Goal: Task Accomplishment & Management: Complete application form

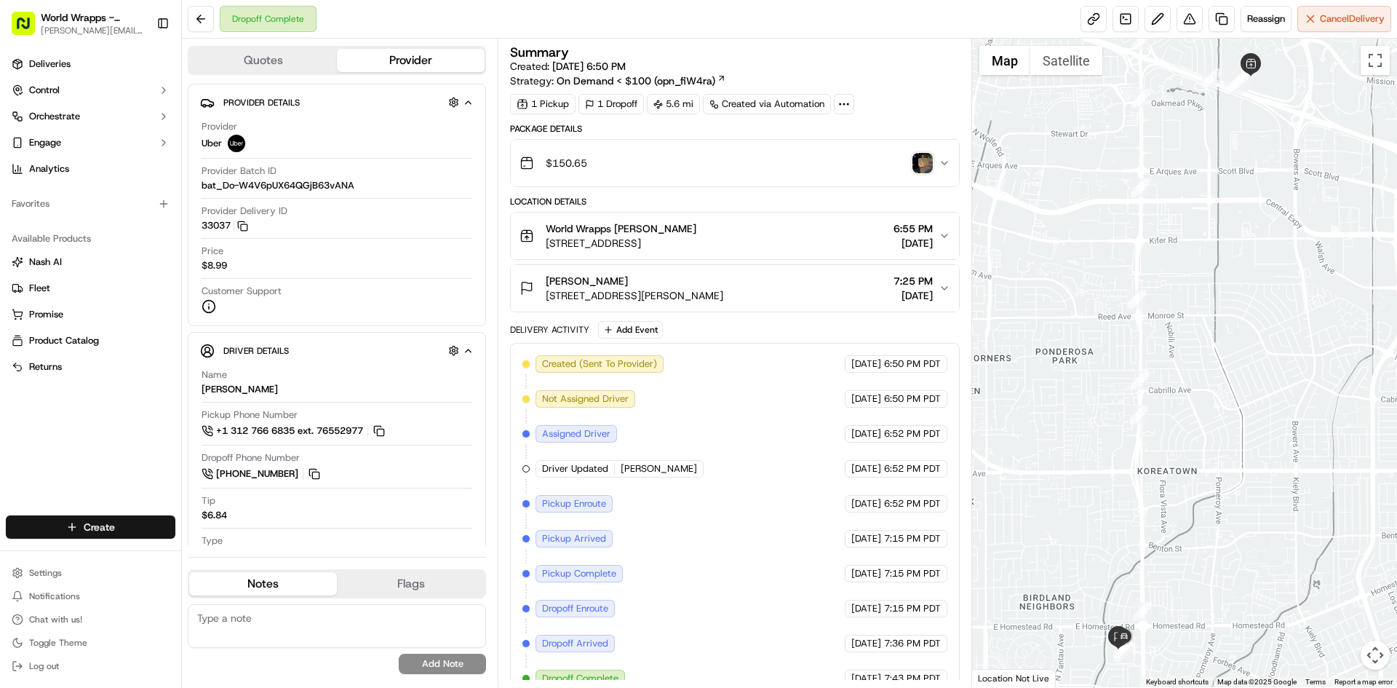
click at [110, 534] on html "World Wrapps - Mercado [EMAIL_ADDRESS][DOMAIN_NAME] Toggle Sidebar Deliveries C…" at bounding box center [698, 344] width 1397 height 688
click at [227, 554] on link "Delivery" at bounding box center [263, 554] width 162 height 26
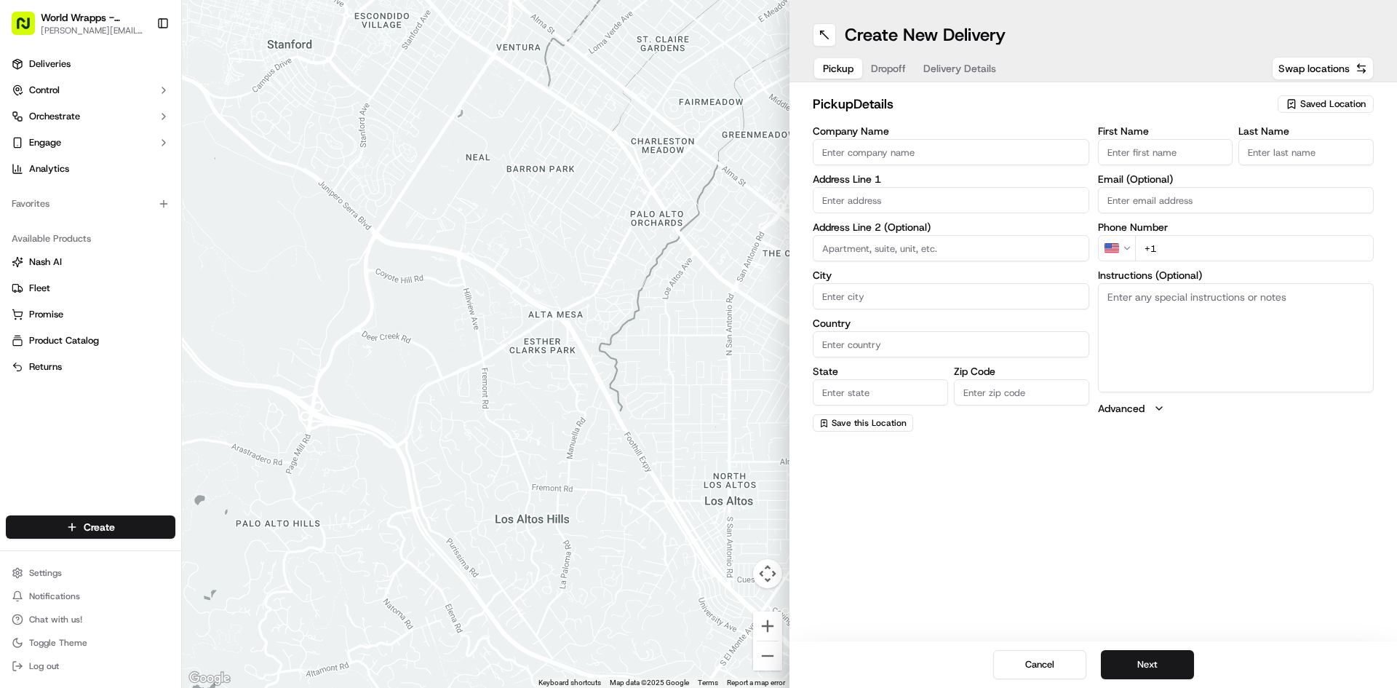
click at [923, 141] on input "Company Name" at bounding box center [951, 152] width 277 height 26
type input "World wrapps"
click at [844, 200] on input "text" at bounding box center [951, 200] width 277 height 26
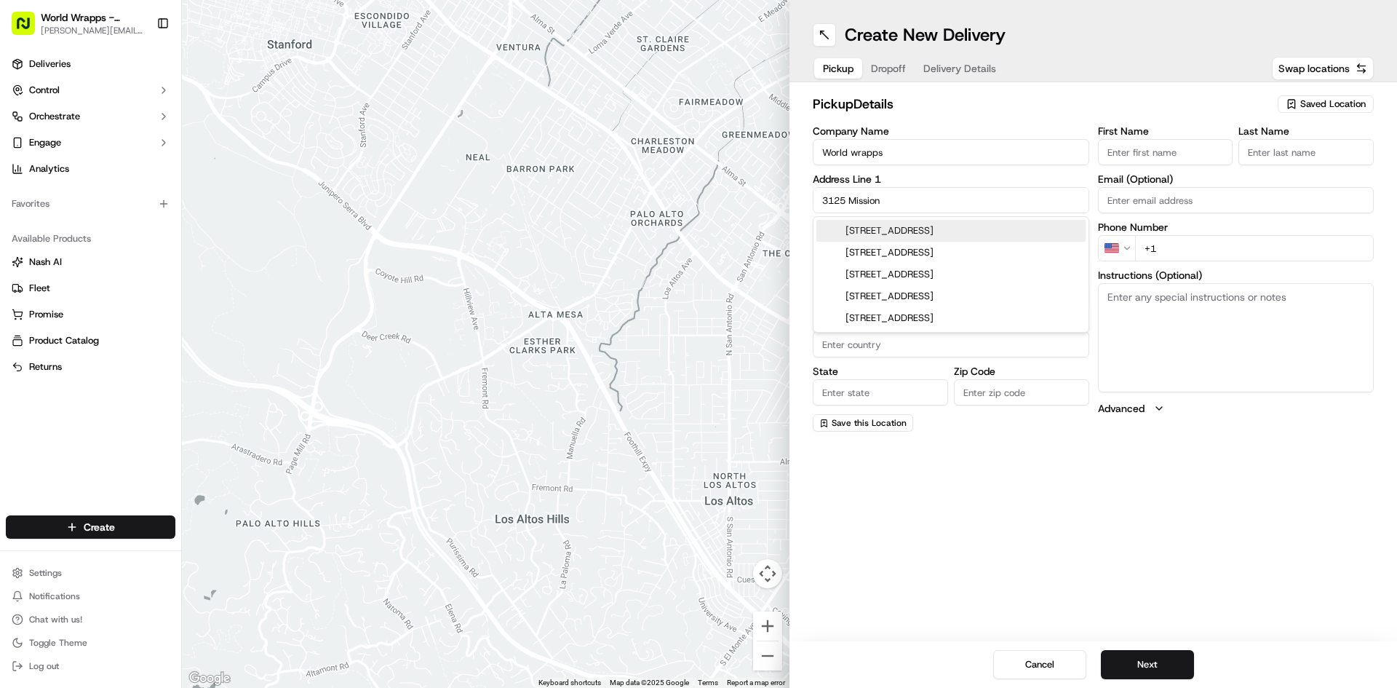
click at [944, 233] on div "[STREET_ADDRESS]" at bounding box center [951, 231] width 269 height 22
type input "[STREET_ADDRESS]"
type input "Santa [PERSON_NAME]"
type input "[GEOGRAPHIC_DATA]"
type input "CA"
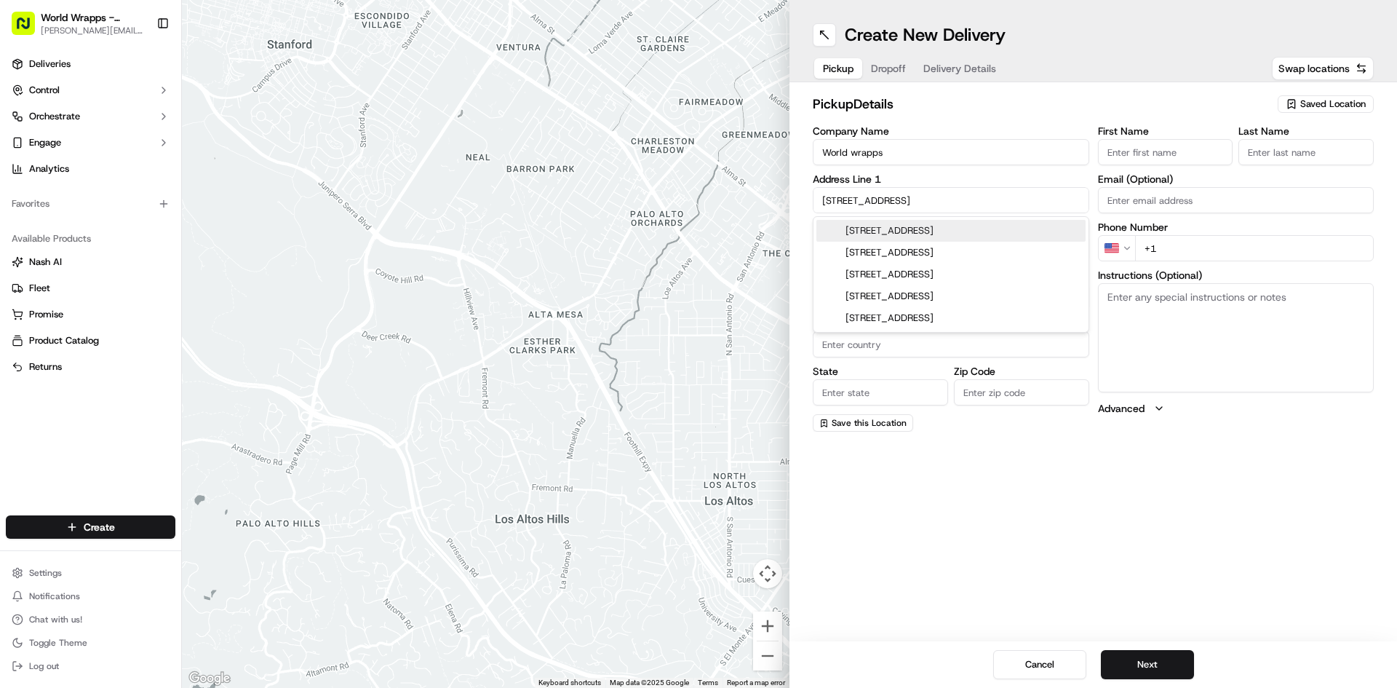
type input "95054"
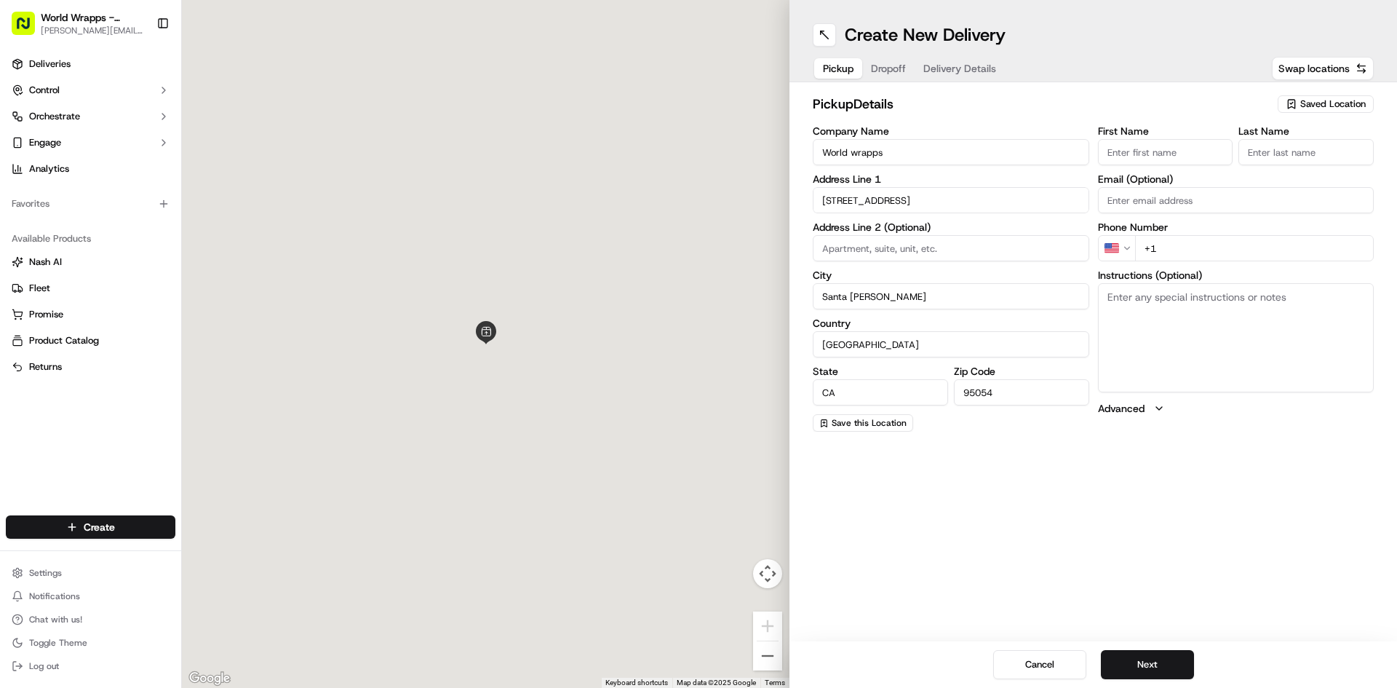
type input "[STREET_ADDRESS]"
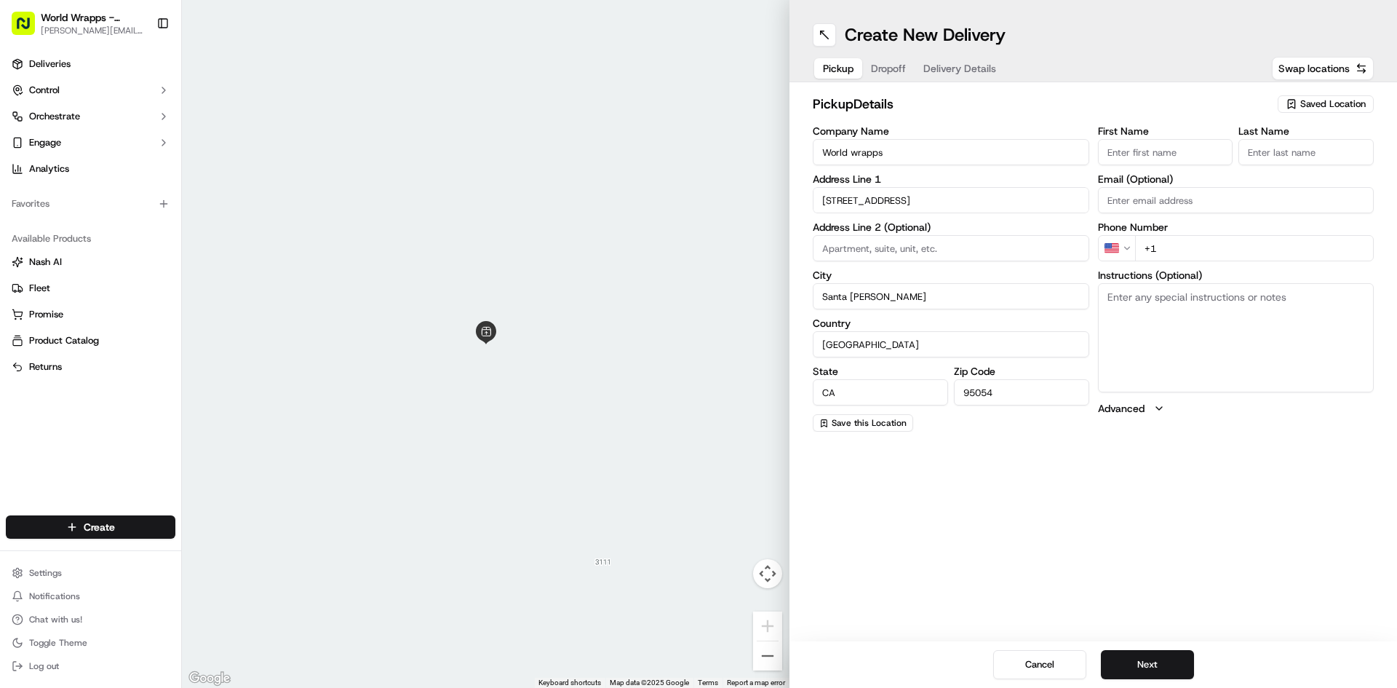
click at [1125, 158] on input "First Name" at bounding box center [1165, 152] width 135 height 26
type input "[PERSON_NAME]"
click at [1296, 150] on input "Last Name" at bounding box center [1306, 152] width 135 height 26
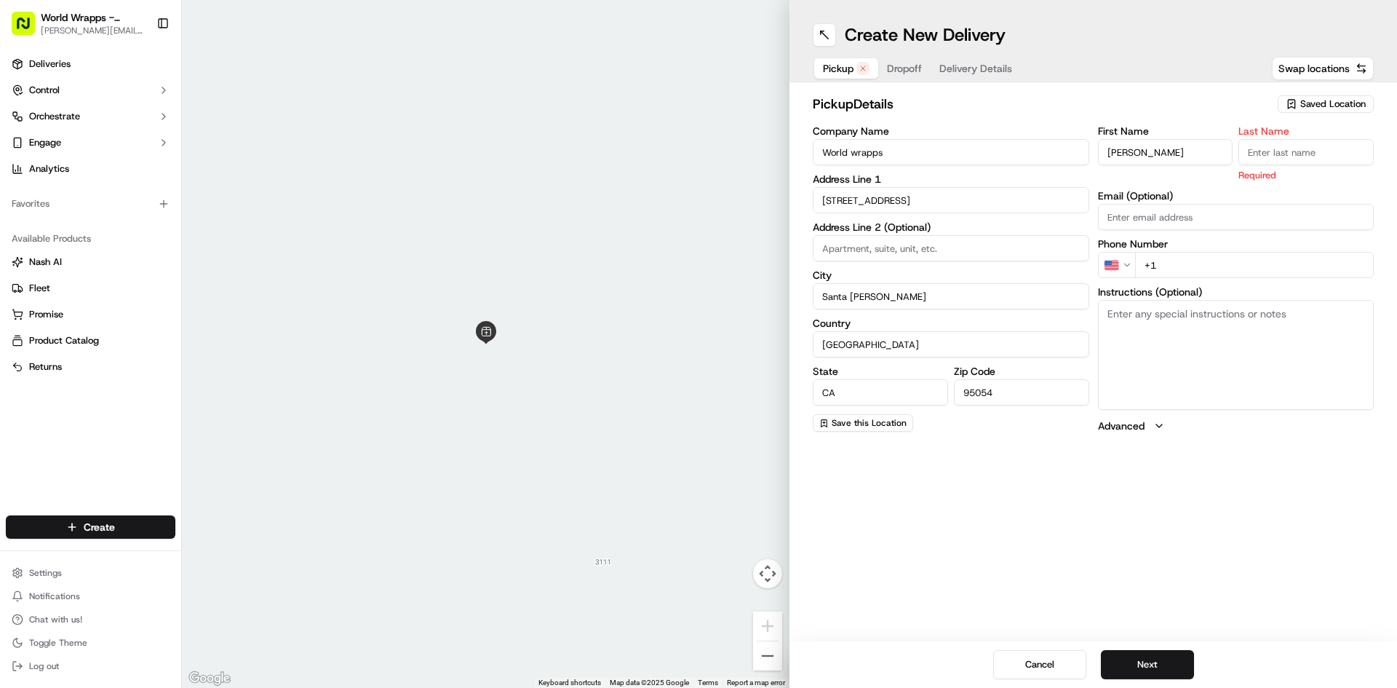
type input "N"
type input "M"
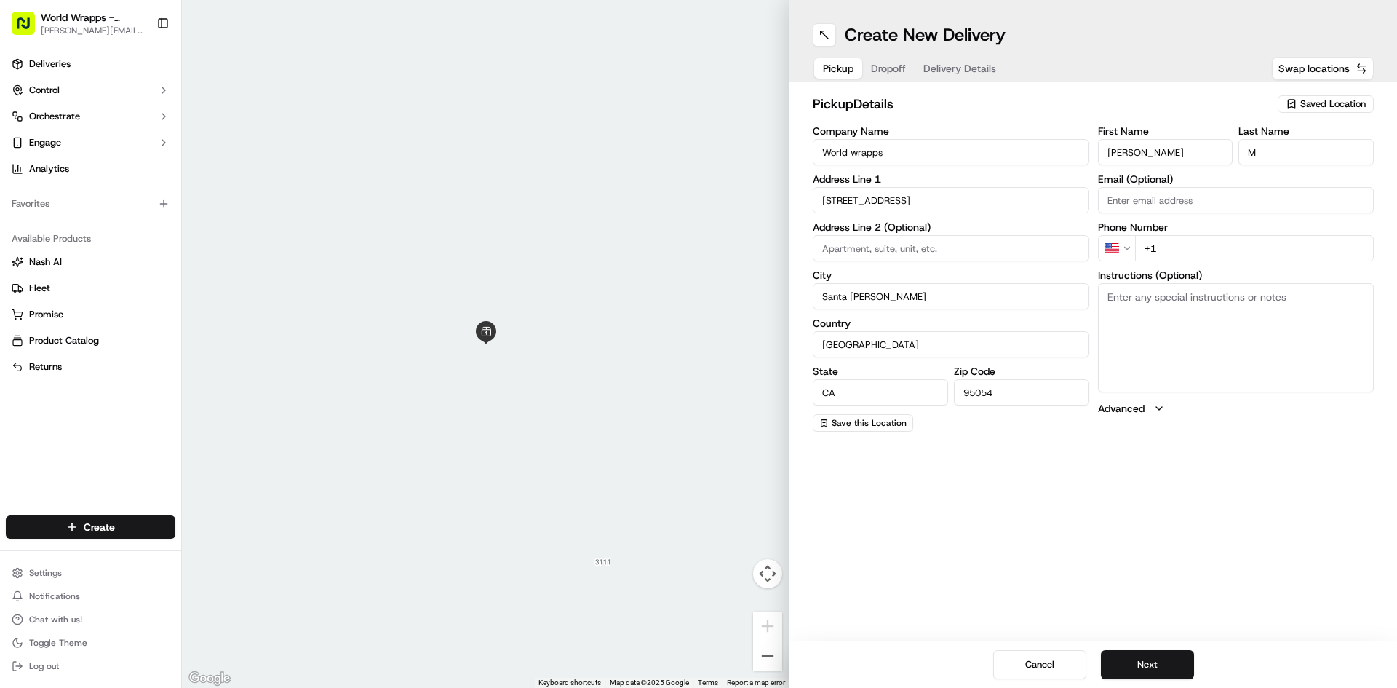
click at [1229, 284] on div "First Name [PERSON_NAME] Last Name M Email (Optional) Phone Number US +1 Instru…" at bounding box center [1236, 279] width 277 height 306
click at [1215, 252] on input "+1" at bounding box center [1254, 248] width 239 height 26
type input "[PHONE_NUMBER]"
click at [1293, 301] on textarea "Instructions (Optional)" at bounding box center [1236, 337] width 277 height 109
click at [1138, 150] on input "[PERSON_NAME]" at bounding box center [1165, 152] width 135 height 26
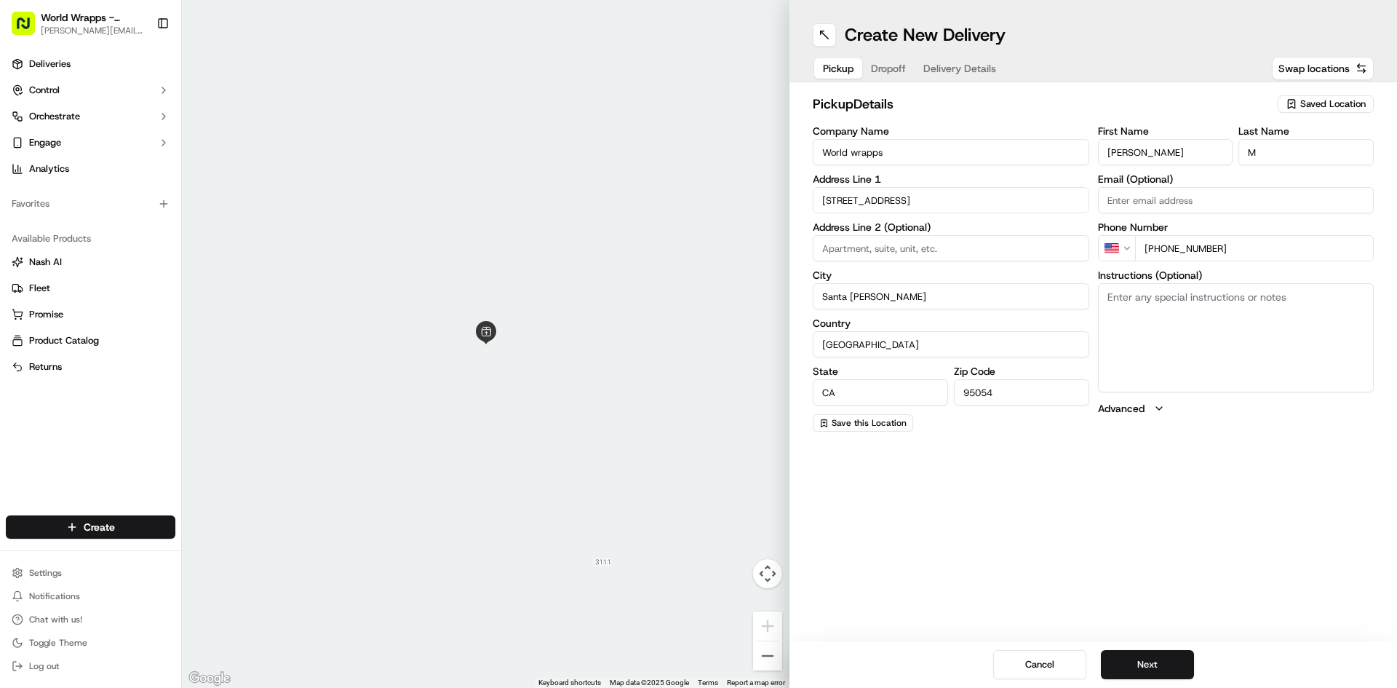
click at [1138, 150] on input "[PERSON_NAME]" at bounding box center [1165, 152] width 135 height 26
type input "[PERSON_NAME]"
click at [1348, 140] on input "M" at bounding box center [1306, 152] width 135 height 26
type input "V"
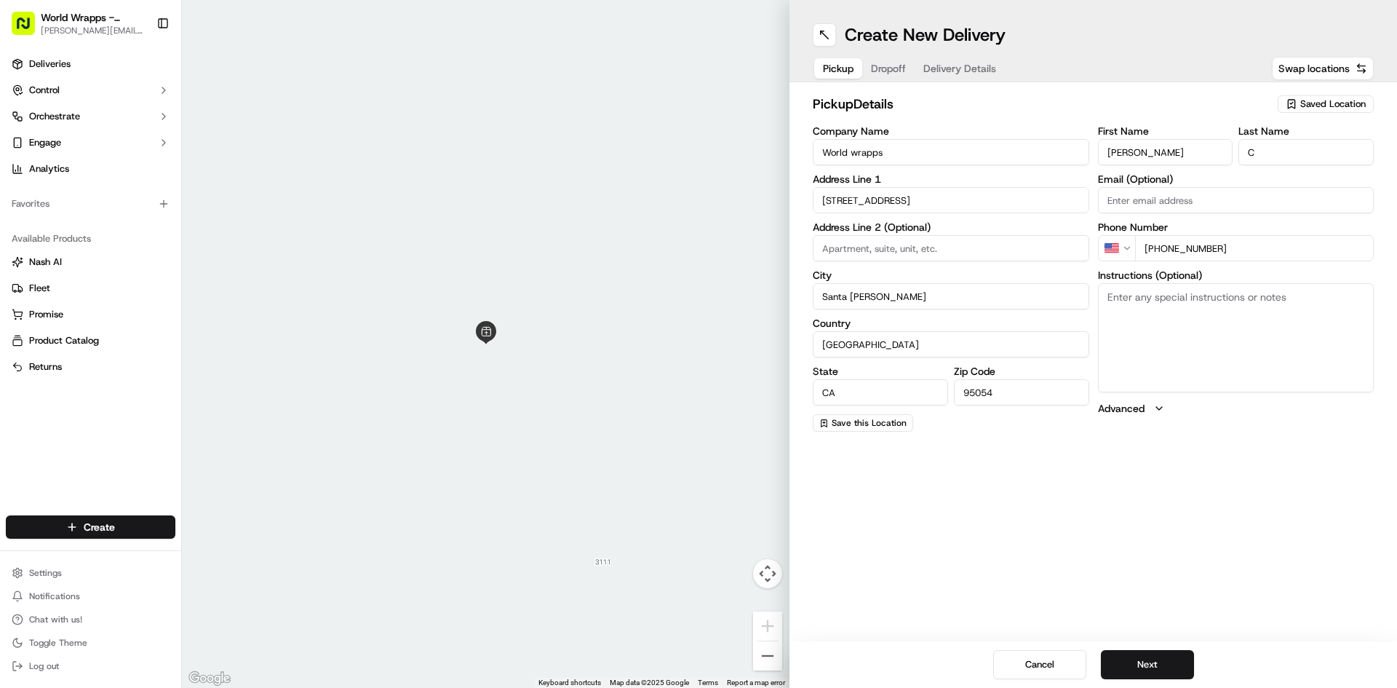
type input "C"
click at [881, 81] on div "Pickup Dropoff Delivery Details" at bounding box center [910, 68] width 194 height 26
click at [888, 72] on span "Dropoff" at bounding box center [888, 68] width 35 height 15
click at [881, 159] on input "Company Name" at bounding box center [951, 152] width 277 height 26
type input "[PERSON_NAME]"
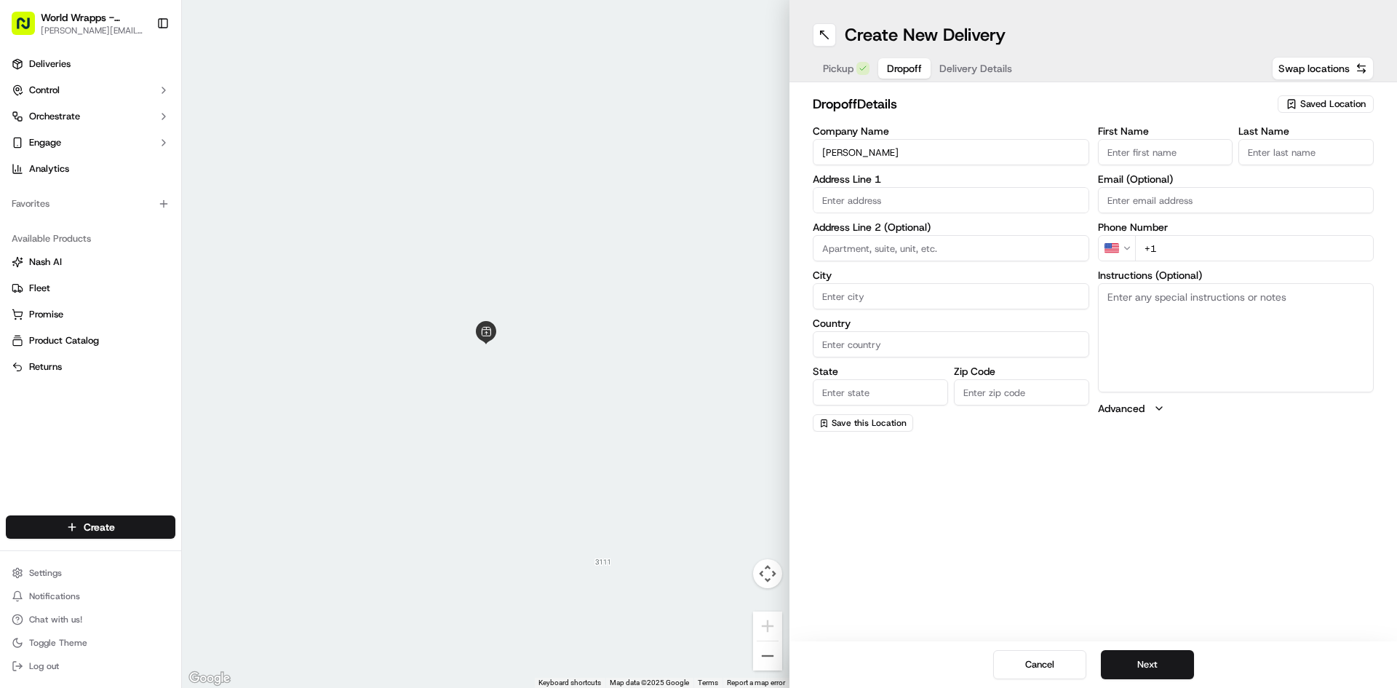
click at [1149, 156] on input "First Name" at bounding box center [1165, 152] width 135 height 26
type input "[PERSON_NAME]"
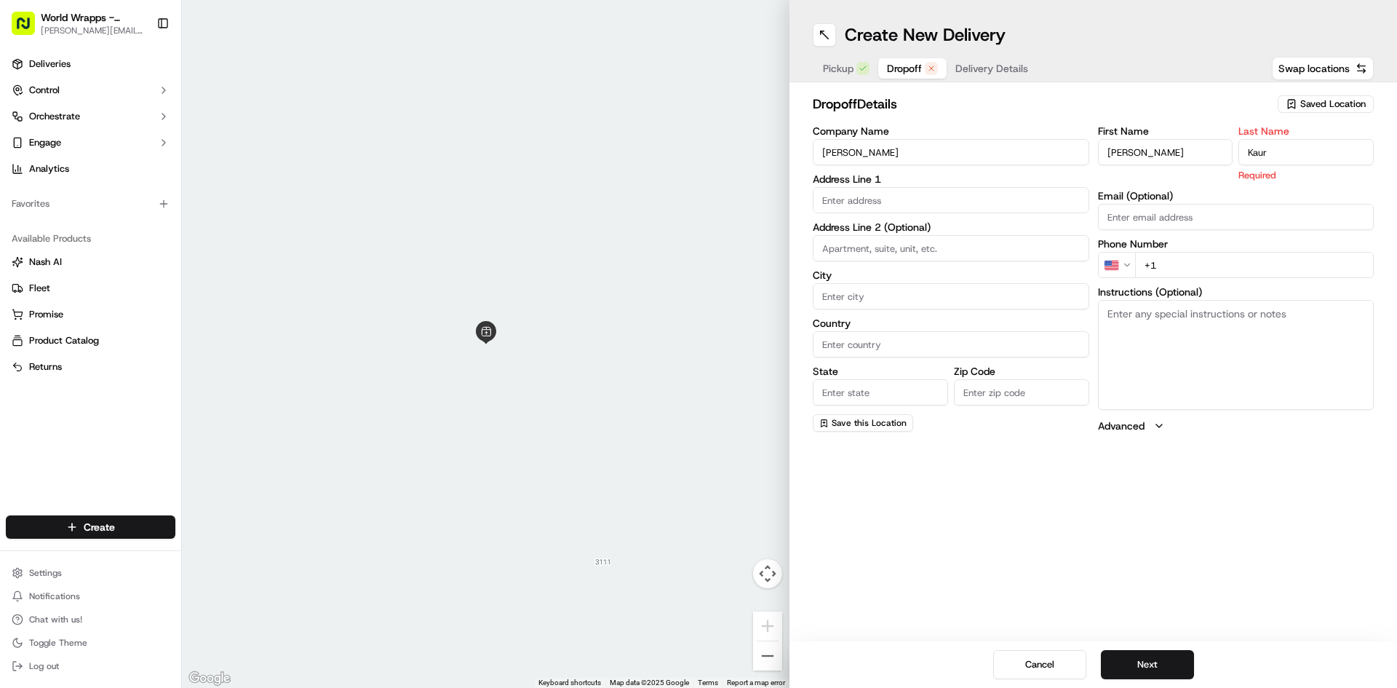
type input "Kaur"
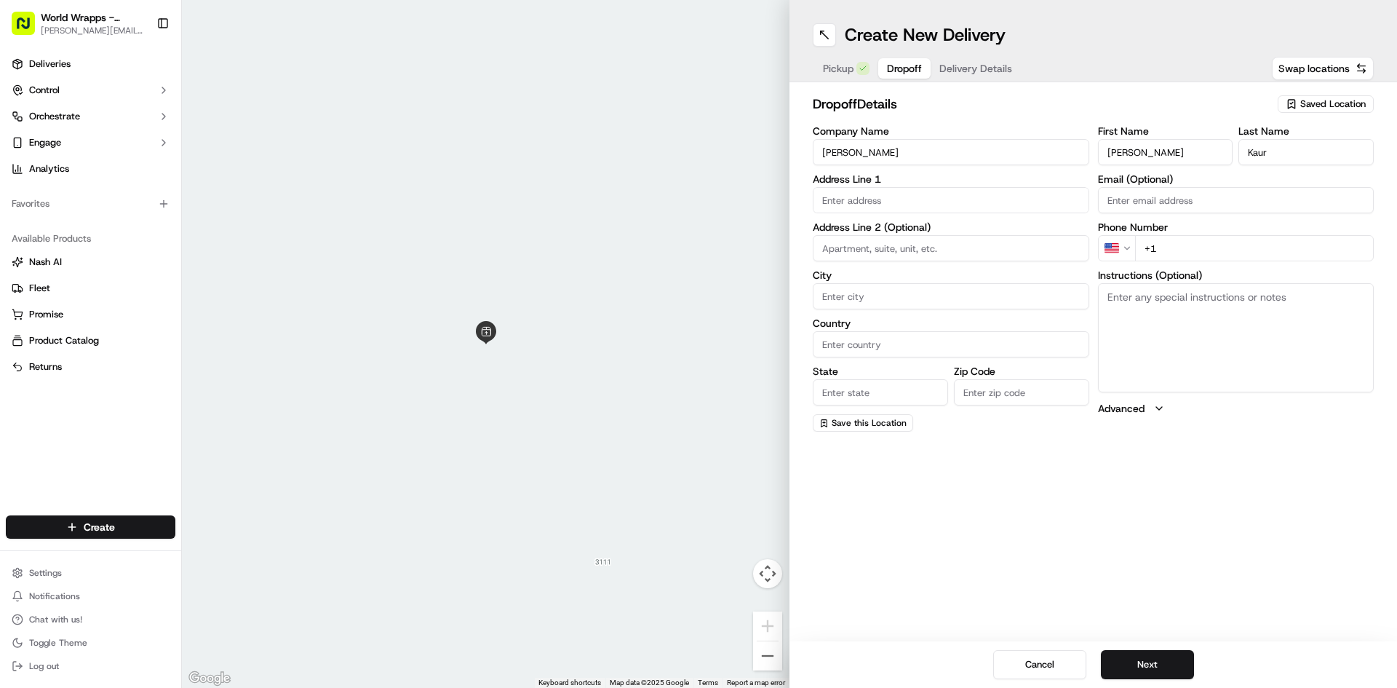
click at [991, 181] on label "Address Line 1" at bounding box center [951, 179] width 277 height 10
click at [994, 202] on input "text" at bounding box center [951, 200] width 277 height 26
click at [1031, 231] on div "[STREET_ADDRESS][PERSON_NAME]" at bounding box center [951, 231] width 269 height 22
type input "[STREET_ADDRESS][PERSON_NAME]"
type input "Mountain View"
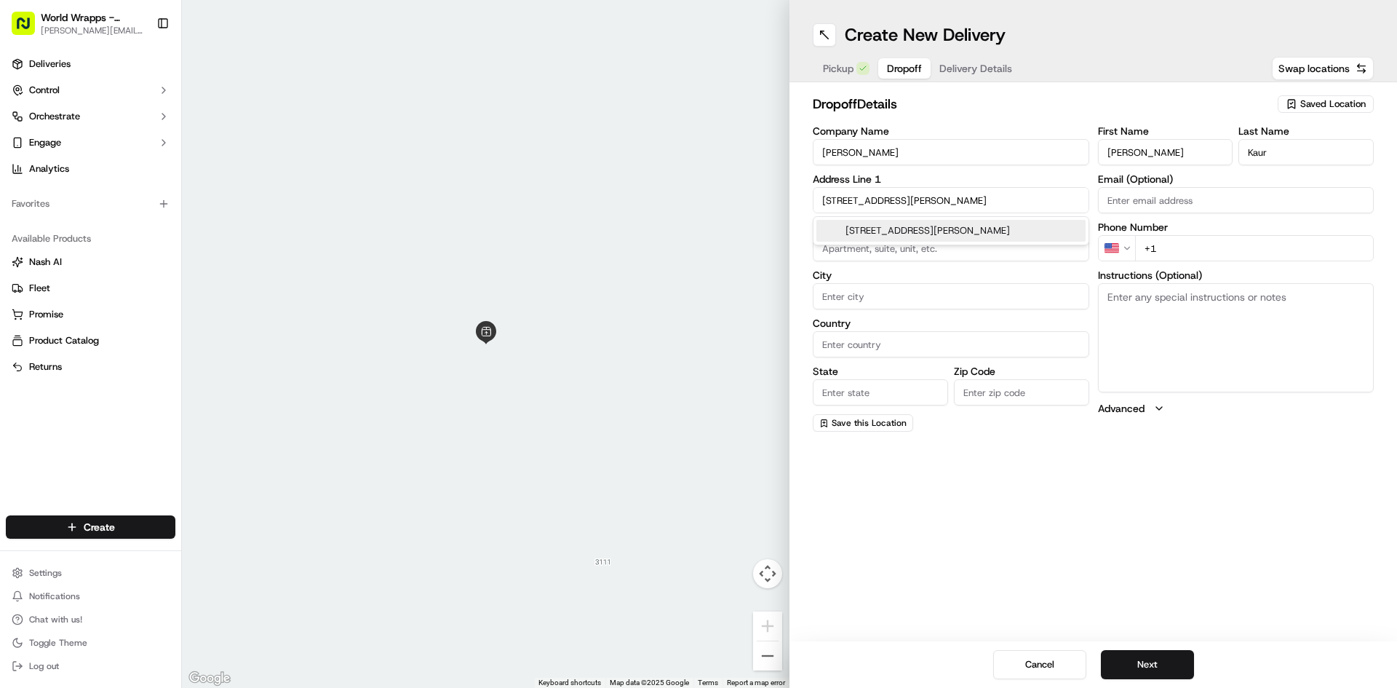
type input "[GEOGRAPHIC_DATA]"
type input "CA"
type input "94041"
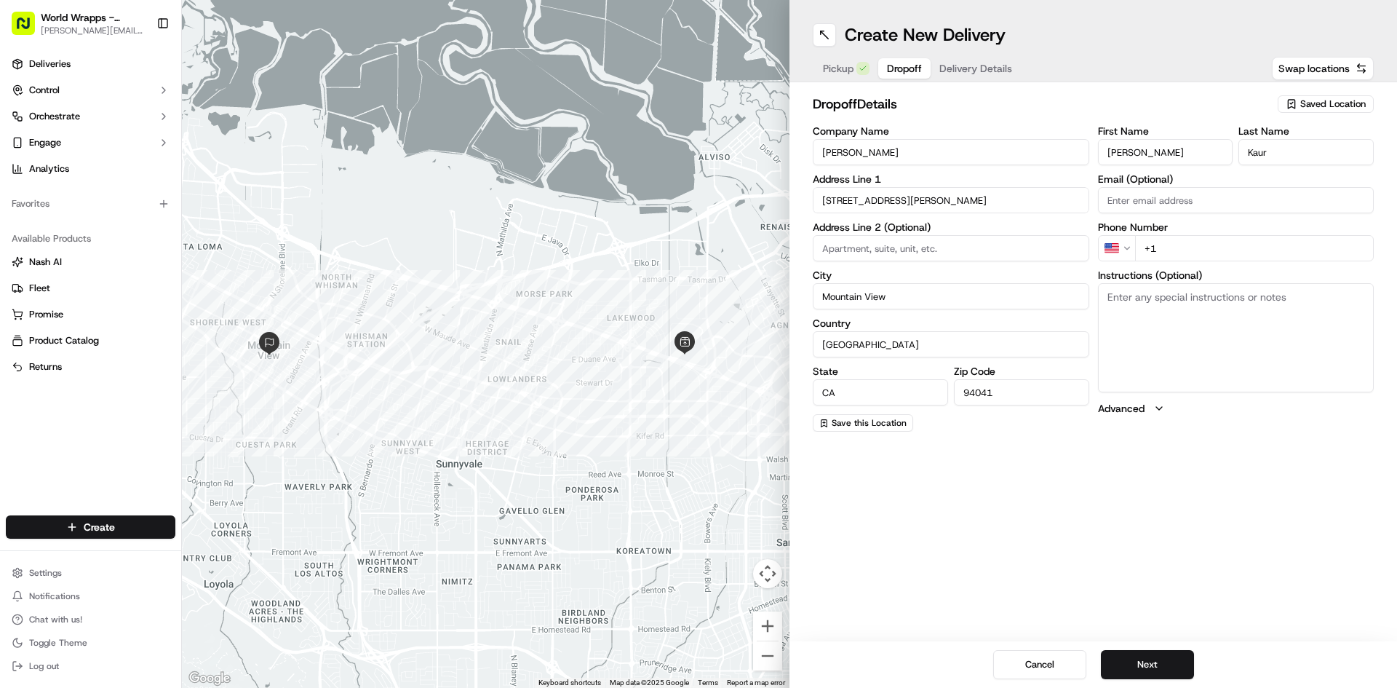
click at [983, 199] on input "[STREET_ADDRESS][PERSON_NAME]" at bounding box center [951, 200] width 277 height 26
click at [1003, 229] on div "[STREET_ADDRESS][PERSON_NAME]" at bounding box center [951, 231] width 269 height 22
type input "[STREET_ADDRESS][PERSON_NAME]"
type input "Admin 3rd FLoor"
click at [1207, 231] on label "Phone Number" at bounding box center [1236, 227] width 277 height 10
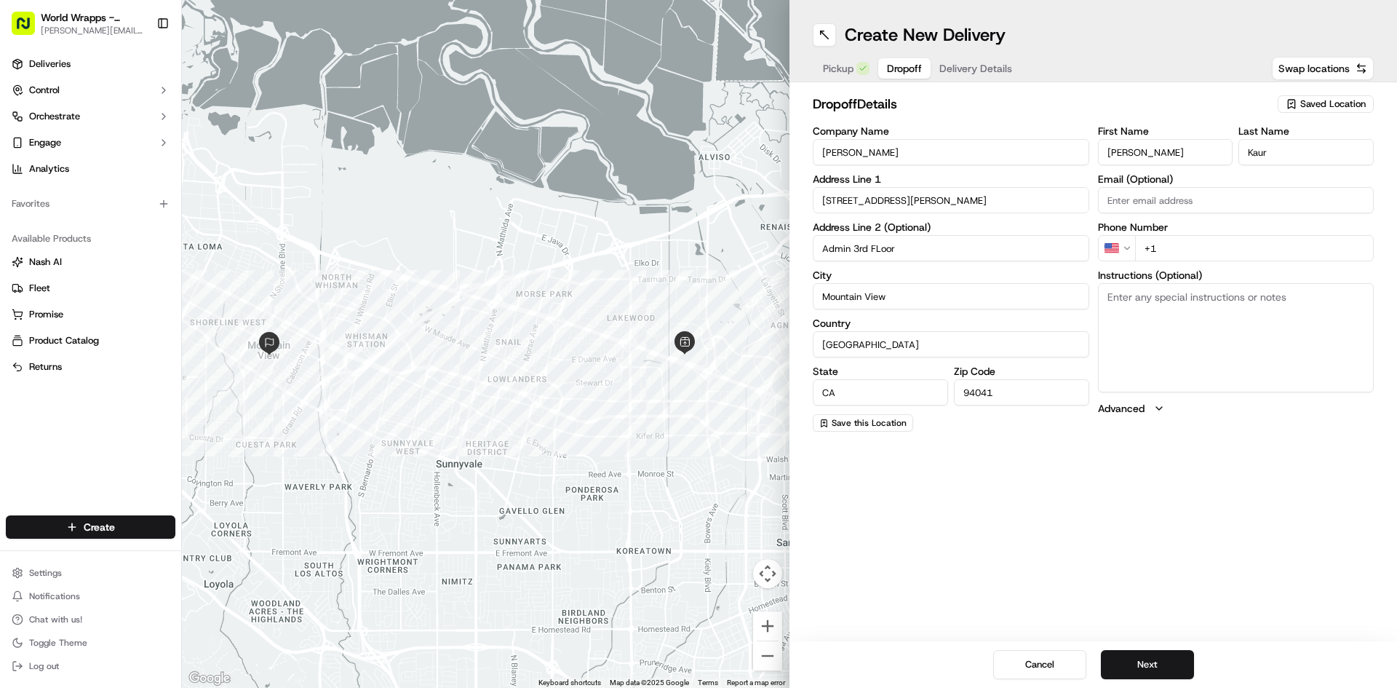
click at [1211, 239] on input "+1" at bounding box center [1254, 248] width 239 height 26
type input "[PHONE_NUMBER]"
click at [1314, 308] on textarea "Instructions (Optional)" at bounding box center [1236, 337] width 277 height 109
type textarea "Please call [PERSON_NAME] @[PHONE_NUMBER] upon arrival. Thank you"
click at [1237, 319] on textarea "Please call [PERSON_NAME] @[PHONE_NUMBER] upon arrival. Thank you" at bounding box center [1236, 337] width 277 height 109
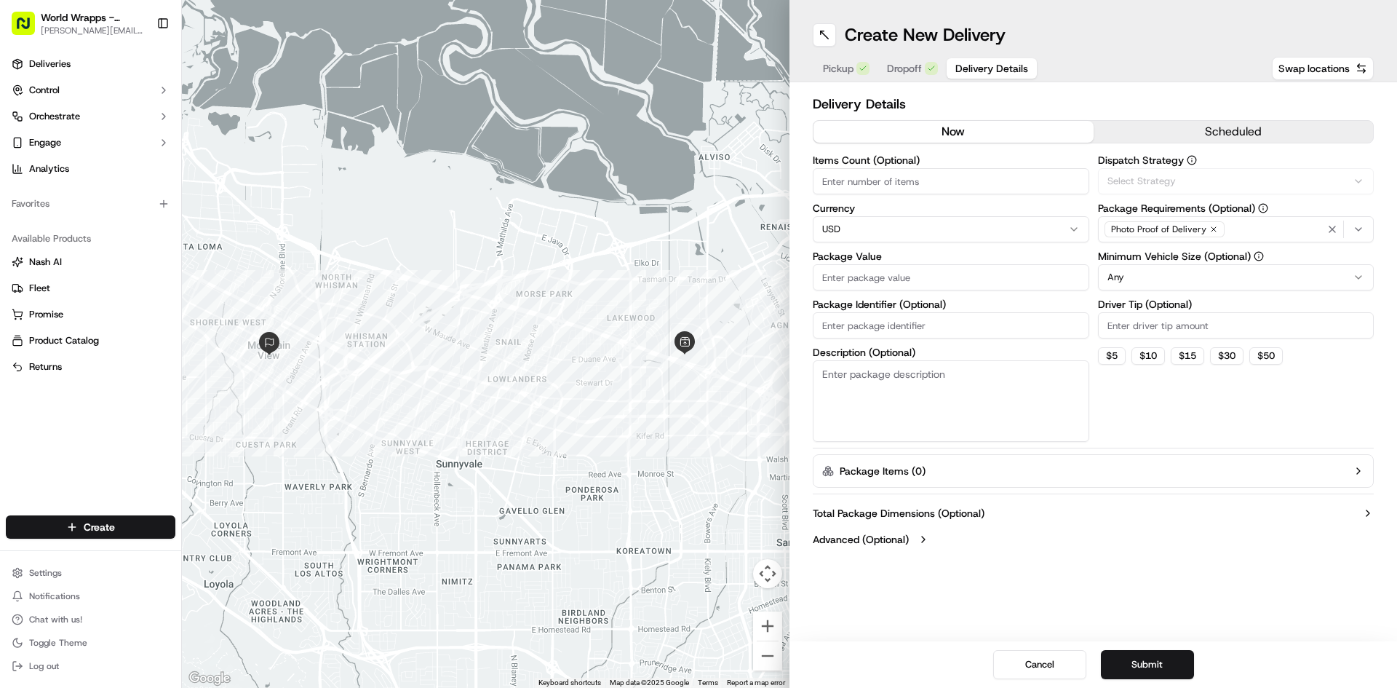
click at [961, 74] on span "Delivery Details" at bounding box center [992, 68] width 73 height 15
click at [1172, 149] on div "Delivery Details now scheduled Items Count (Optional) Currency USD Package Valu…" at bounding box center [1093, 323] width 561 height 459
click at [1166, 142] on button "scheduled" at bounding box center [1234, 132] width 280 height 22
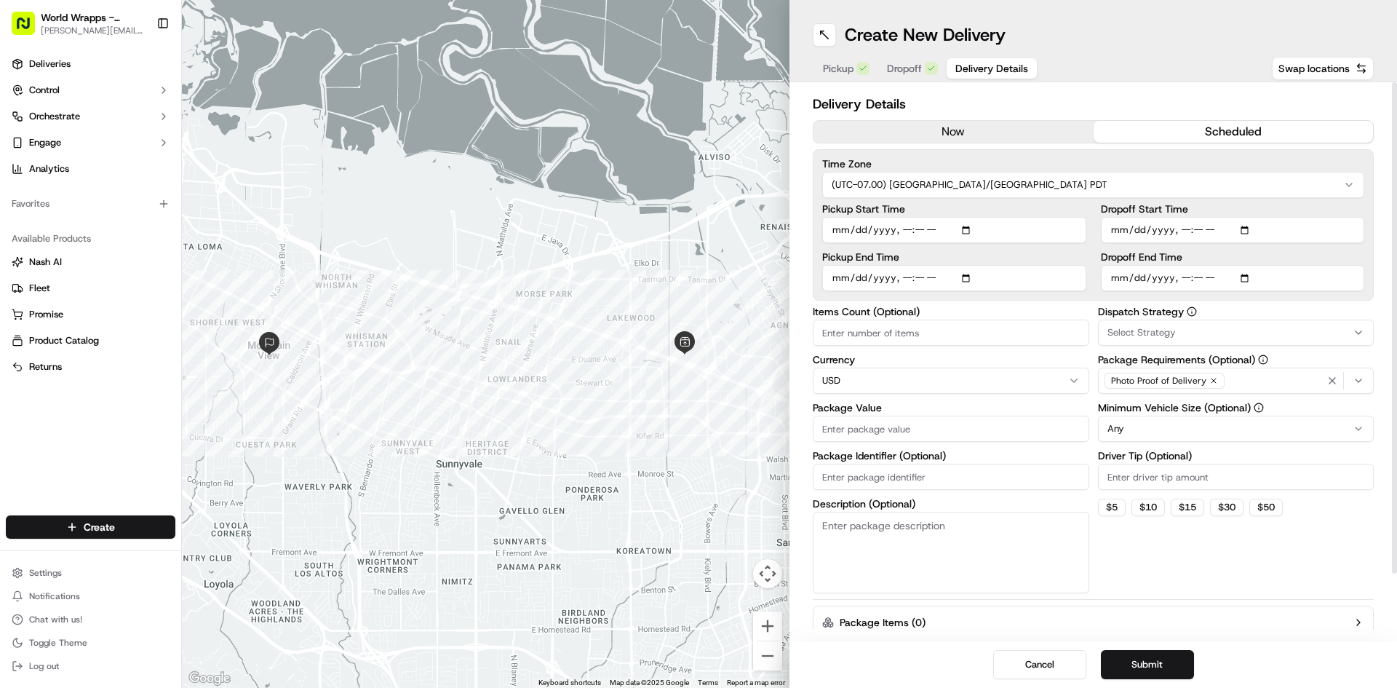
click at [841, 231] on input "Pickup Start Time" at bounding box center [954, 230] width 264 height 26
type input "[DATE]T11:00"
click at [1120, 277] on input "Dropoff End Time" at bounding box center [1233, 278] width 264 height 26
type input "[DATE]T11:30"
click at [968, 328] on input "Items Count (Optional)" at bounding box center [951, 333] width 277 height 26
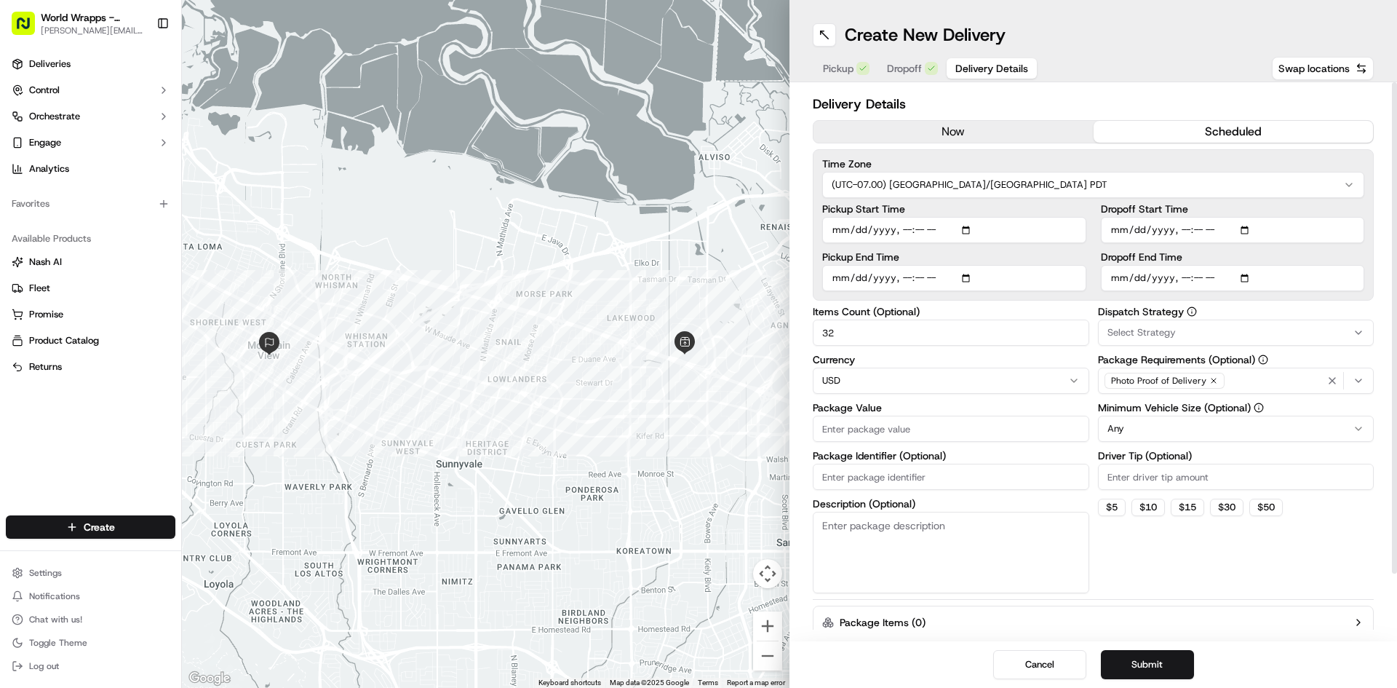
type input "32"
click at [937, 408] on label "Package Value" at bounding box center [951, 407] width 277 height 10
click at [937, 416] on input "Package Value" at bounding box center [951, 429] width 277 height 26
click at [941, 427] on input "Package Value" at bounding box center [951, 429] width 277 height 26
type input "570.16"
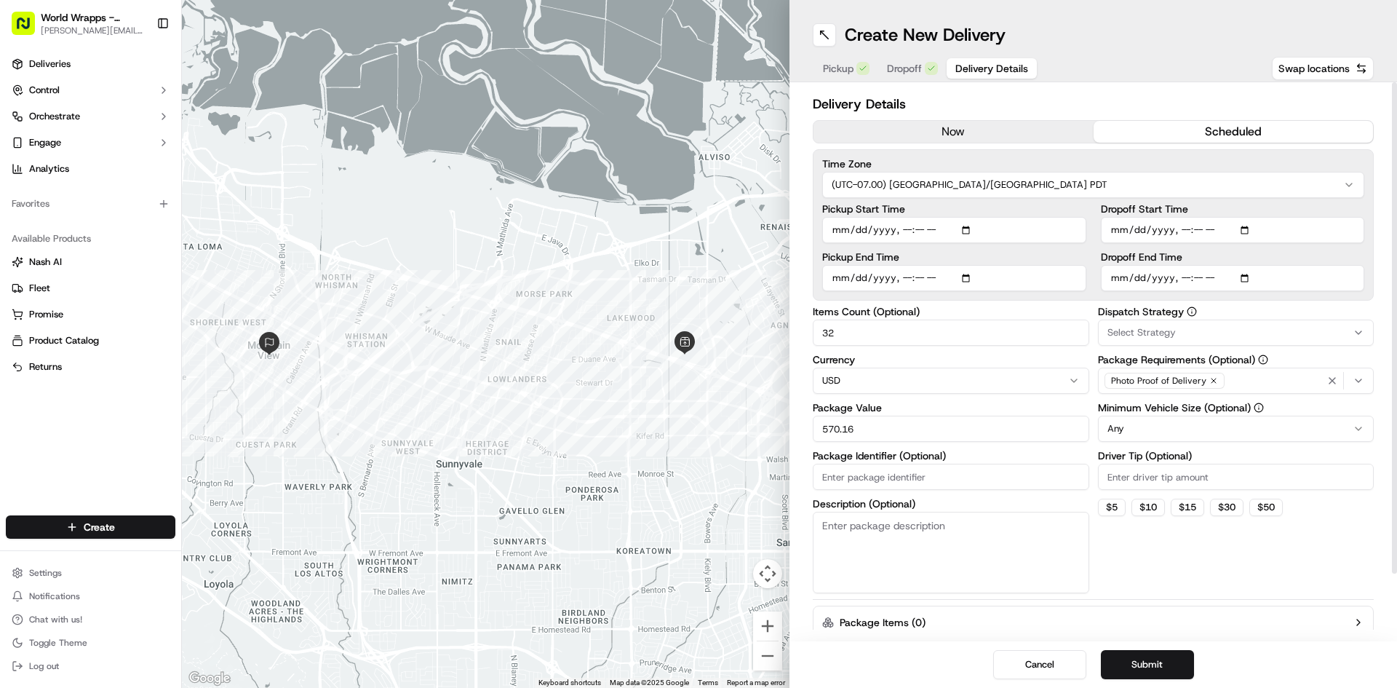
click at [1243, 481] on input "Driver Tip (Optional)" at bounding box center [1236, 477] width 277 height 26
type input "25.91"
click at [1147, 661] on button "Submit" at bounding box center [1147, 664] width 93 height 29
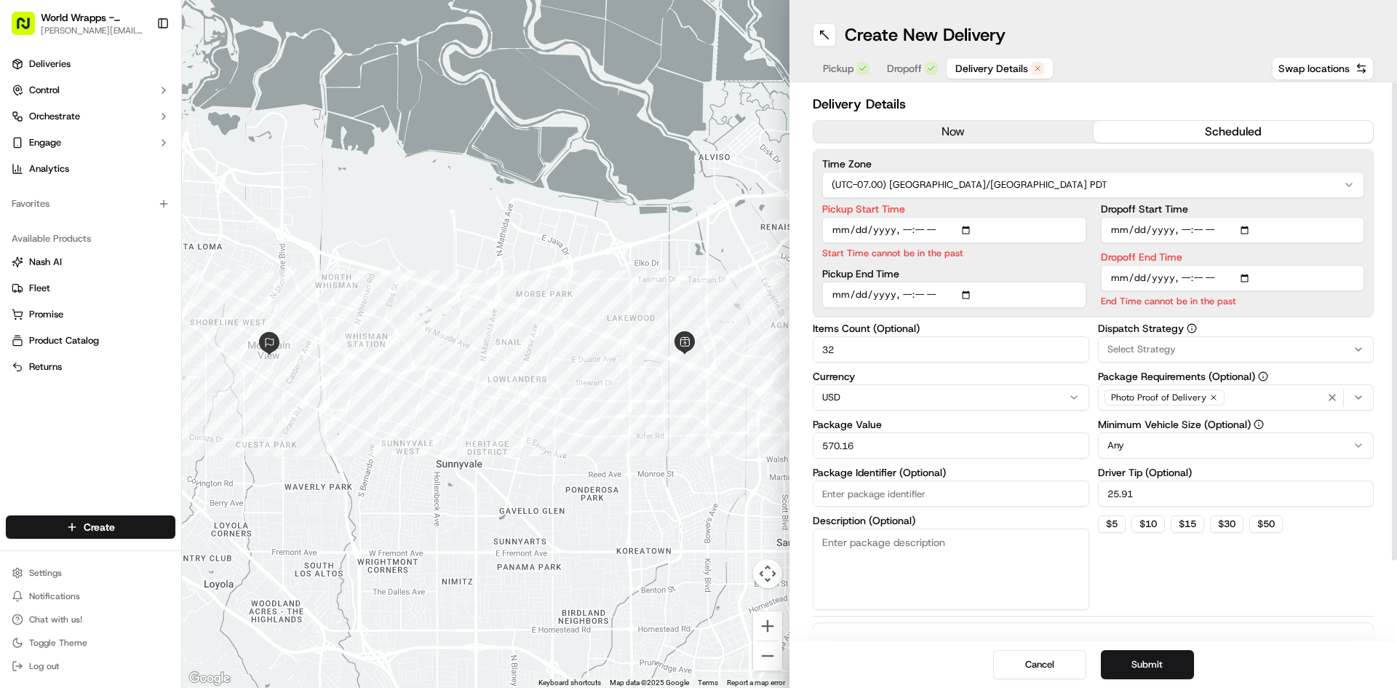
click at [858, 230] on input "Pickup Start Time" at bounding box center [954, 230] width 264 height 26
type input "[DATE]T11:00"
click at [1133, 274] on input "Dropoff End Time" at bounding box center [1233, 278] width 264 height 26
type input "[DATE]T11:30"
click at [1082, 65] on div "Pickup Dropoff Delivery Details Swap locations" at bounding box center [1093, 68] width 561 height 26
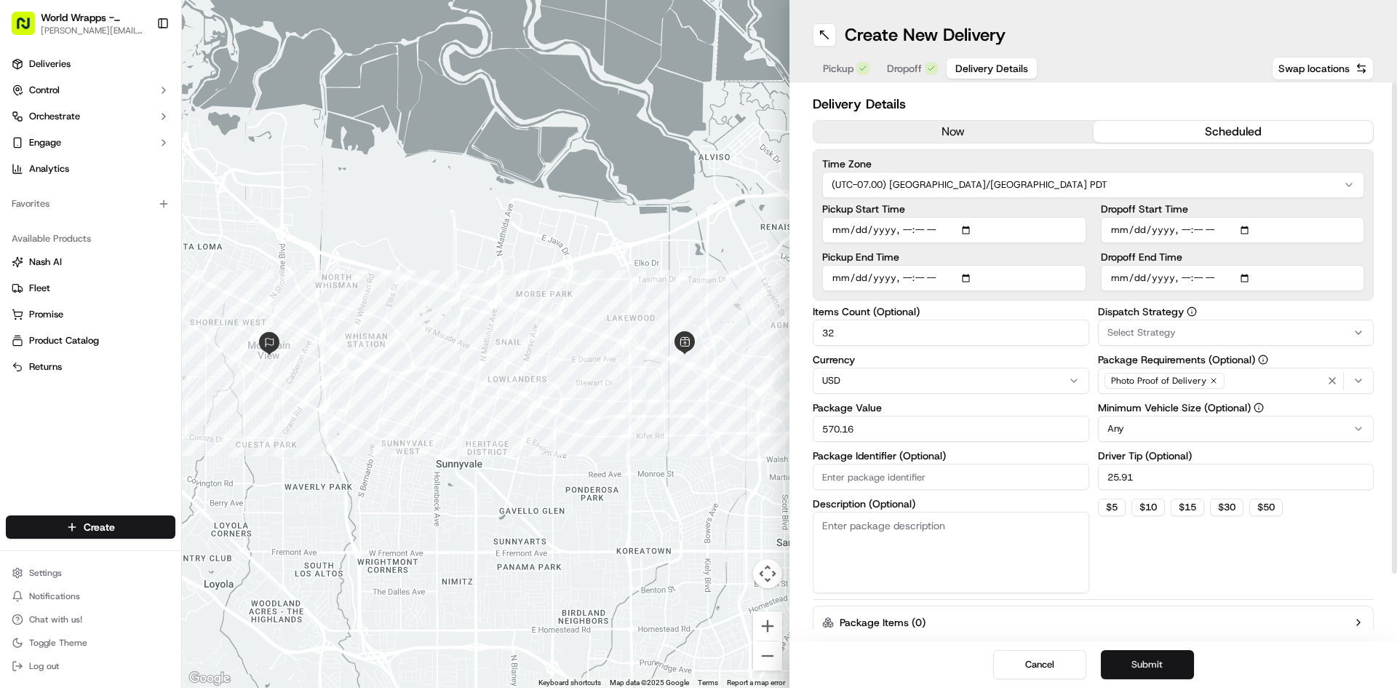
click at [1166, 658] on button "Submit" at bounding box center [1147, 664] width 93 height 29
